Goal: Task Accomplishment & Management: Use online tool/utility

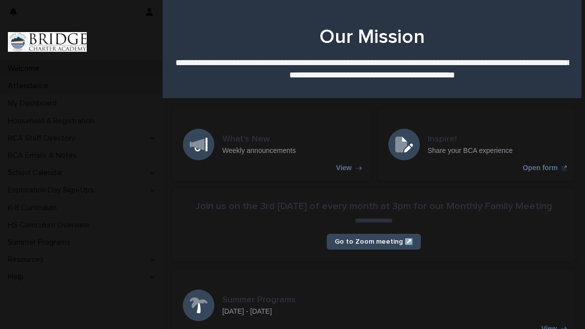
click at [97, 82] on div "Attendance" at bounding box center [81, 85] width 163 height 17
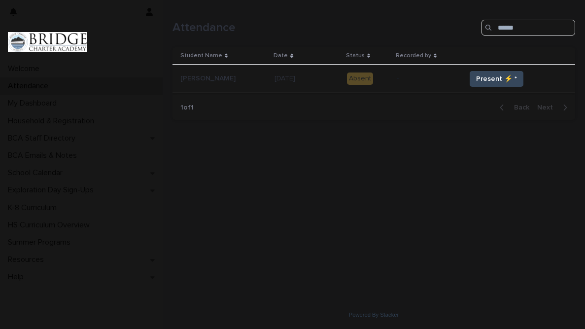
click at [506, 71] on button "Present ⚡ *" at bounding box center [496, 79] width 54 height 16
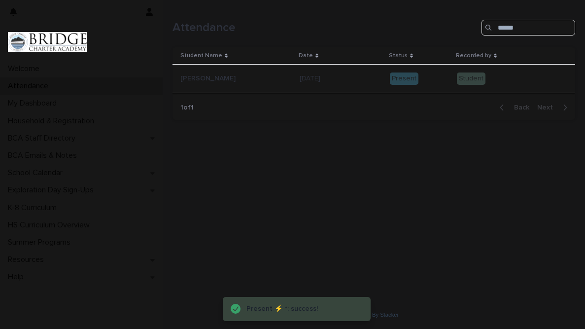
click at [202, 171] on div "Loading... Saving… Loading... Saving… Attendance Student Name Date Status Recor…" at bounding box center [373, 138] width 412 height 276
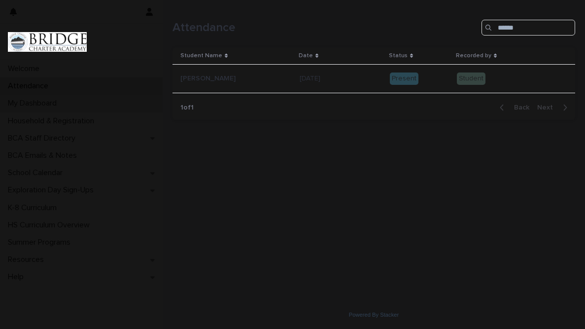
click at [57, 98] on div "My Dashboard" at bounding box center [81, 103] width 163 height 17
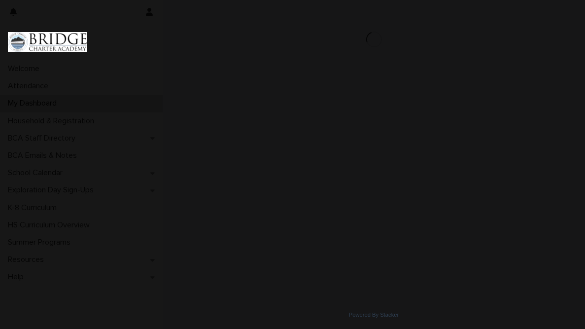
click at [121, 101] on div "My Dashboard" at bounding box center [81, 103] width 163 height 17
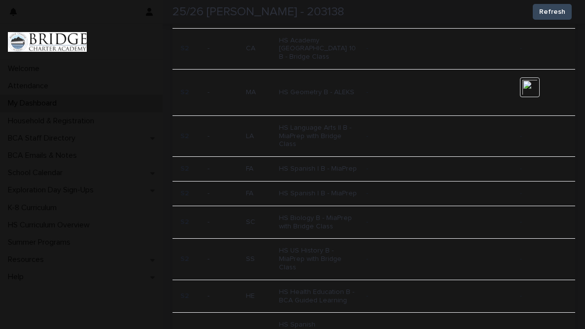
scroll to position [846, 0]
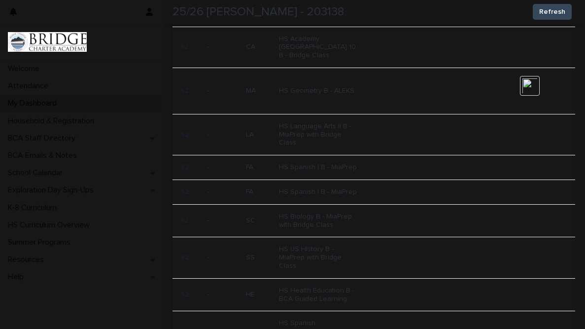
click at [301, 95] on div "HS Geometry B - ALEKS" at bounding box center [318, 90] width 79 height 10
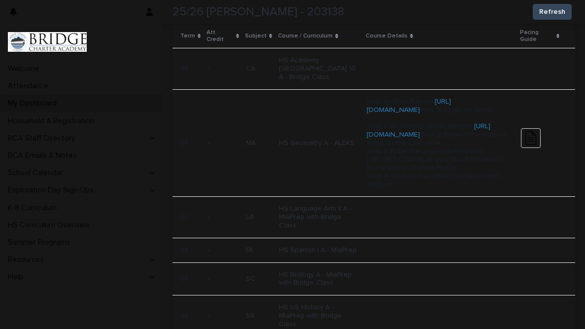
scroll to position [463, 0]
click at [405, 148] on p "Step by Step Tutorial: [URL][DOMAIN_NAME] How to Login for Aleks: Step 1: Go to…" at bounding box center [439, 142] width 146 height 91
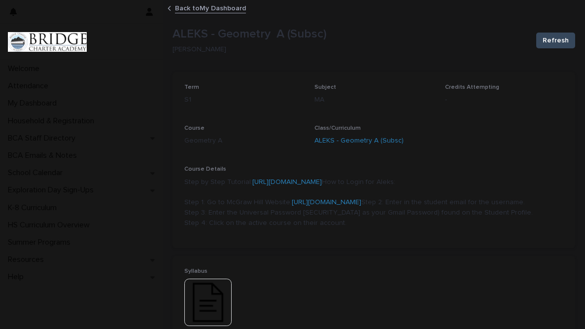
click at [303, 205] on link "[URL][DOMAIN_NAME]" at bounding box center [326, 202] width 69 height 7
